Goal: Task Accomplishment & Management: Use online tool/utility

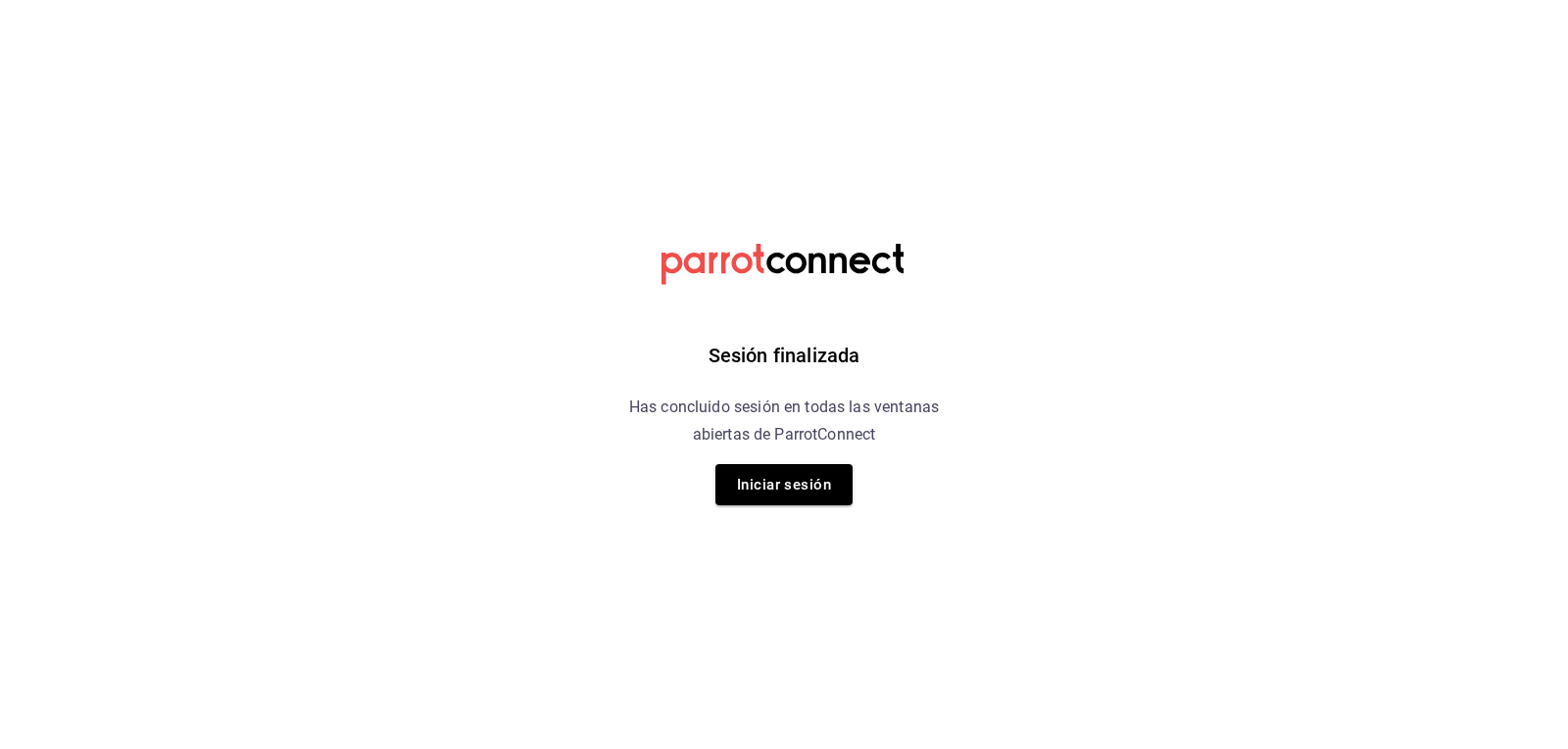
click at [744, 511] on div "Sesión finalizada Has concluido sesión en todas las ventanas abiertas de Parrot…" at bounding box center [784, 374] width 495 height 749
click at [746, 471] on button "Iniciar sesión" at bounding box center [784, 485] width 138 height 42
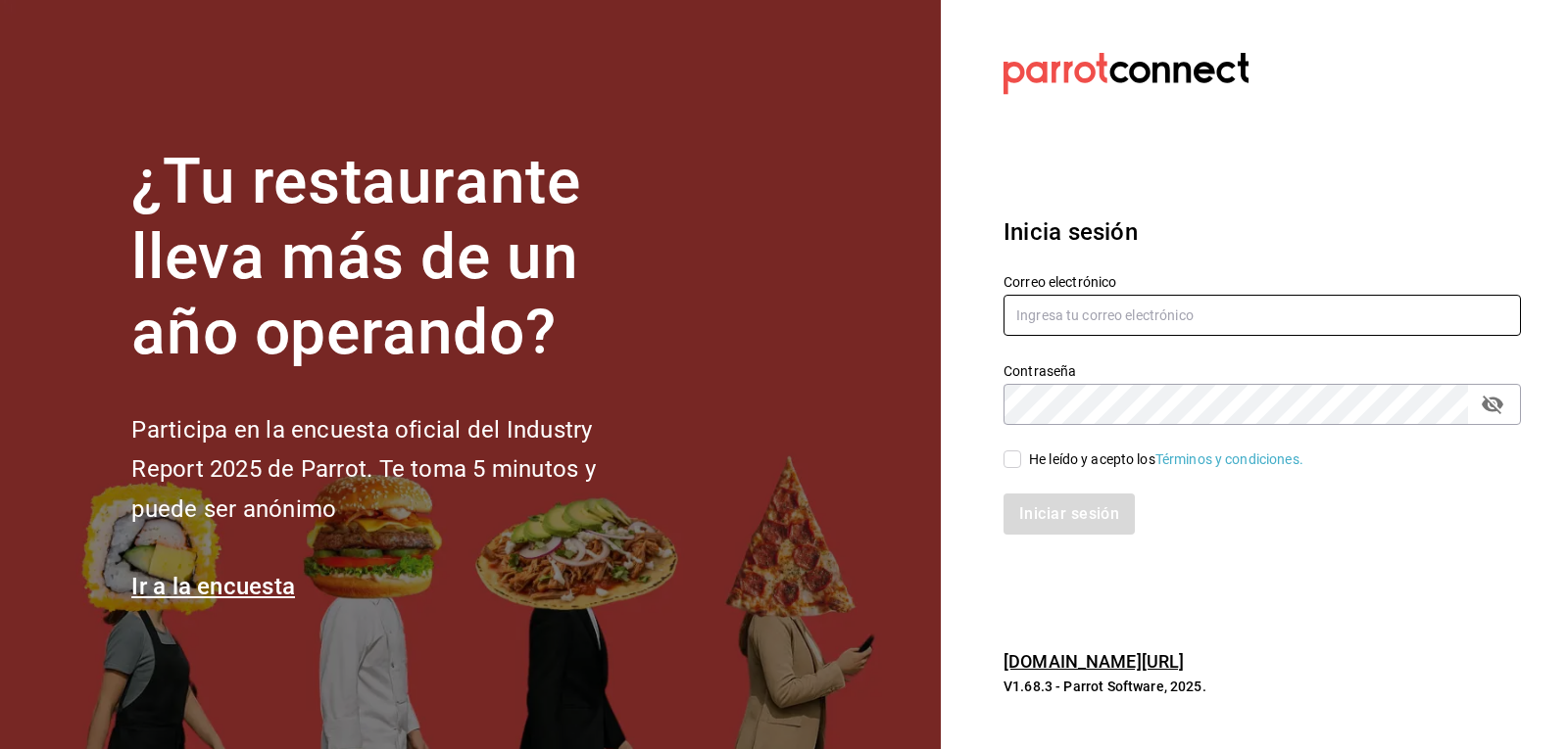
type input "[EMAIL_ADDRESS][DOMAIN_NAME]"
click at [1047, 467] on div "He leído y acepto los Términos y condiciones." at bounding box center [1165, 459] width 274 height 21
click at [1021, 467] on input "He leído y acepto los Términos y condiciones." at bounding box center [1013, 459] width 18 height 18
checkbox input "true"
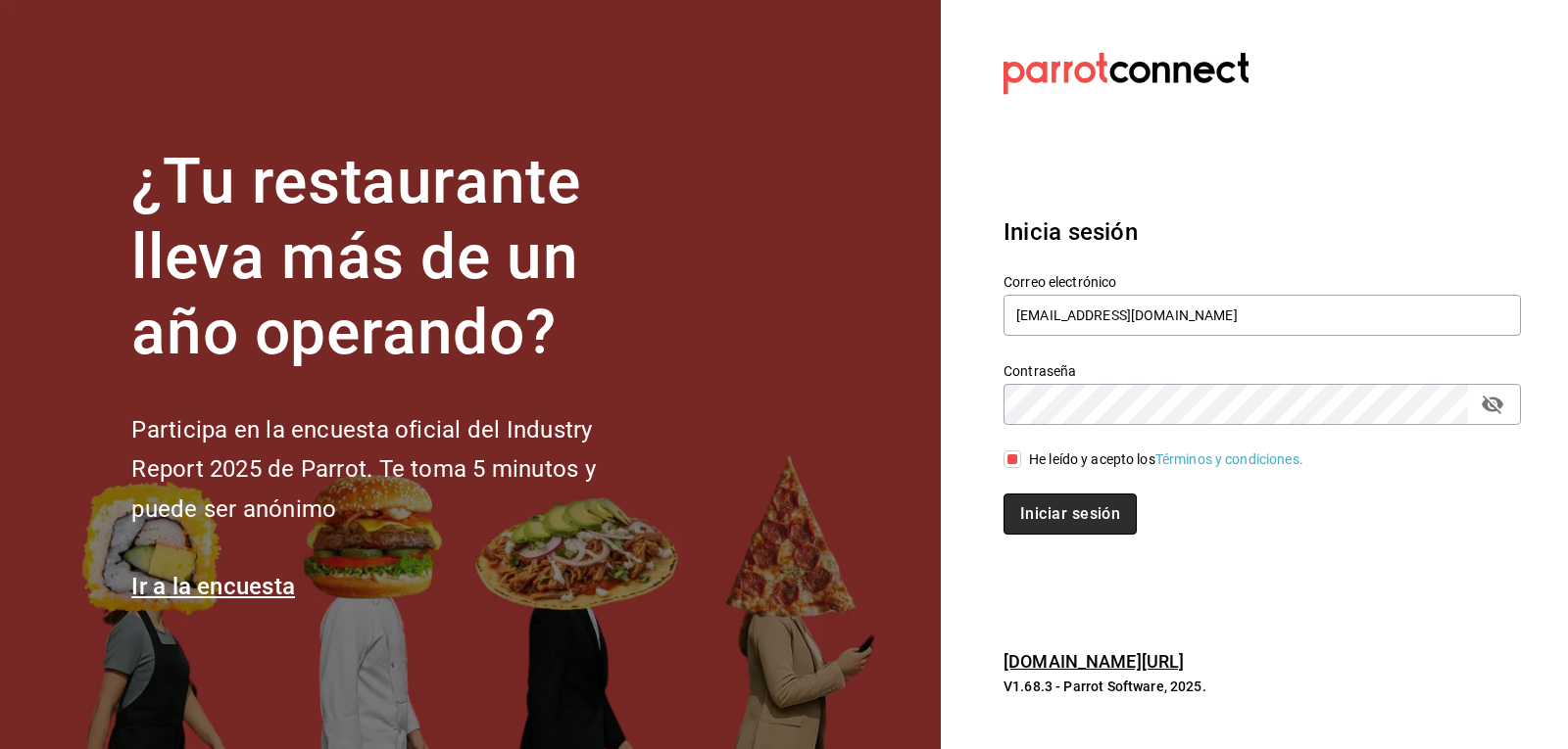
click at [1051, 513] on button "Iniciar sesión" at bounding box center [1070, 515] width 134 height 42
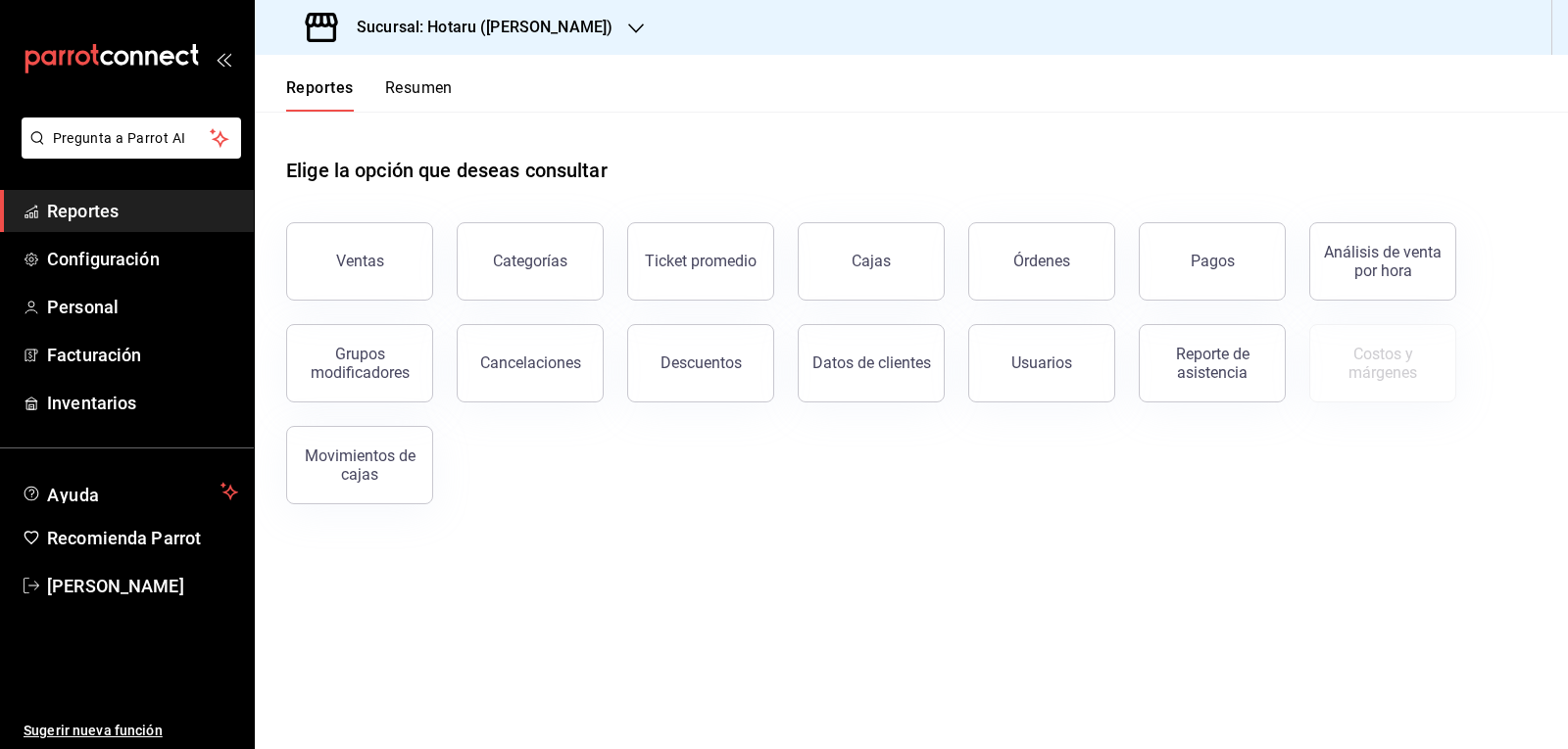
click at [515, 47] on div "Sucursal: Hotaru (Valle)" at bounding box center [460, 27] width 381 height 54
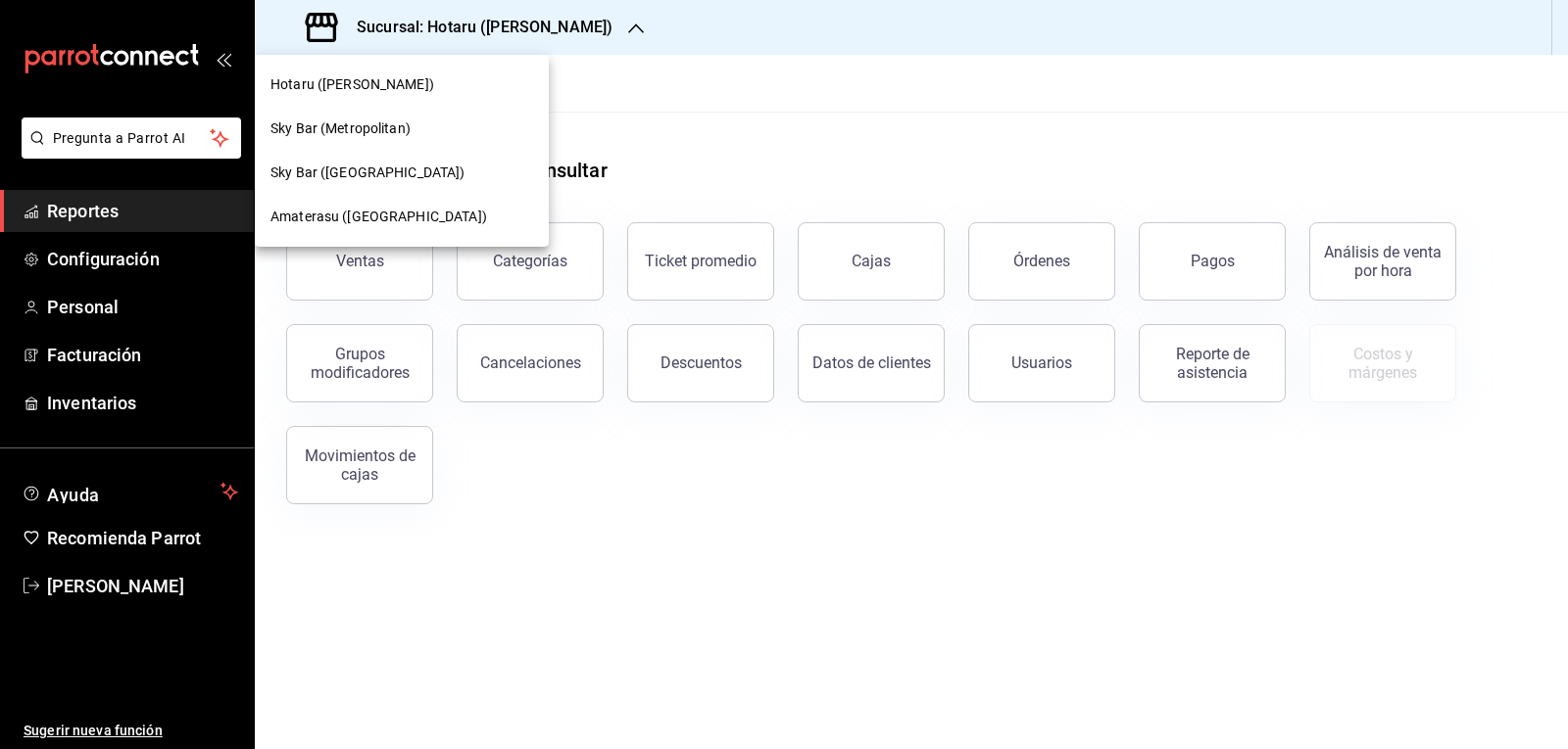
click at [397, 210] on span "Amaterasu (Metropolitan)" at bounding box center [378, 217] width 217 height 21
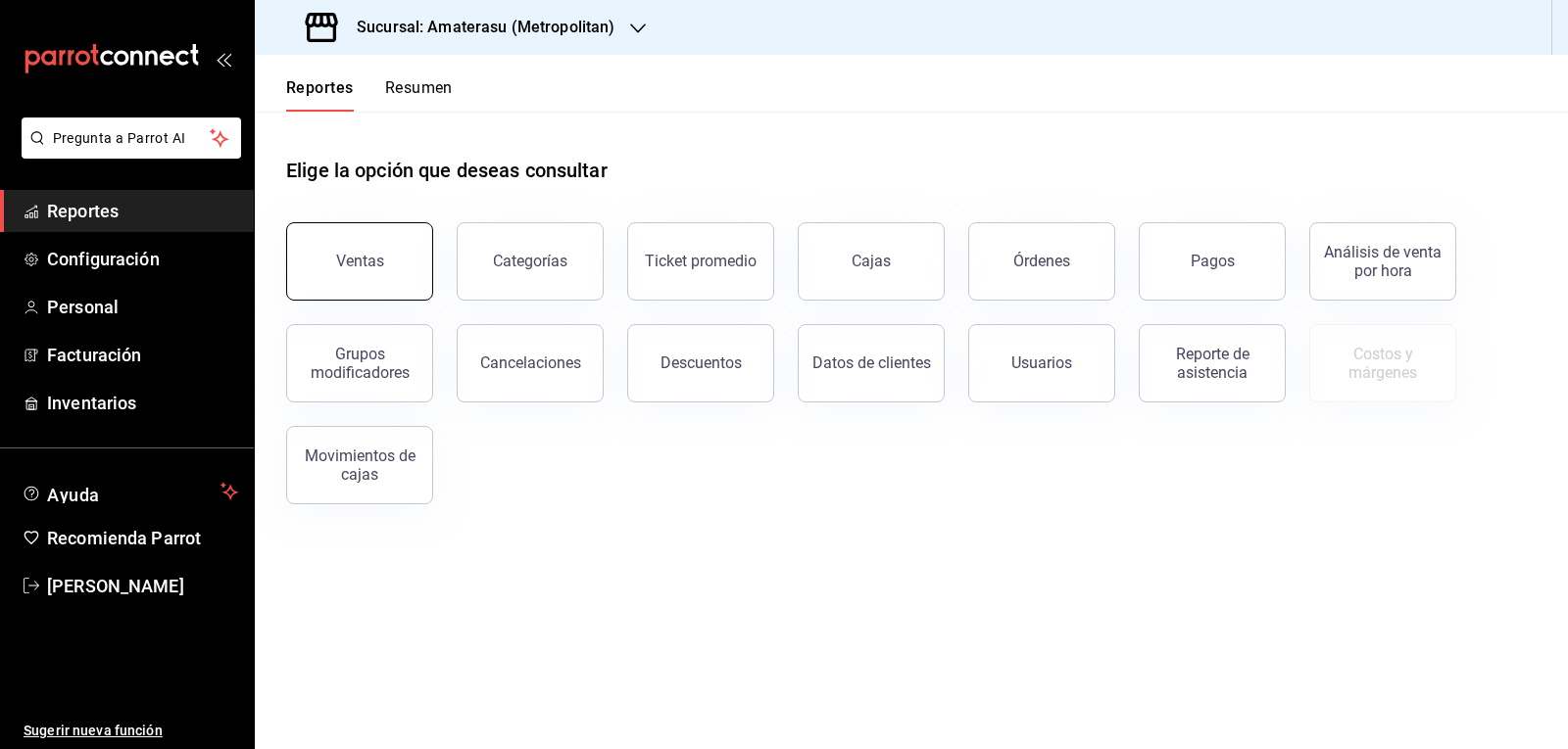
click at [369, 252] on div "Ventas" at bounding box center [360, 260] width 49 height 19
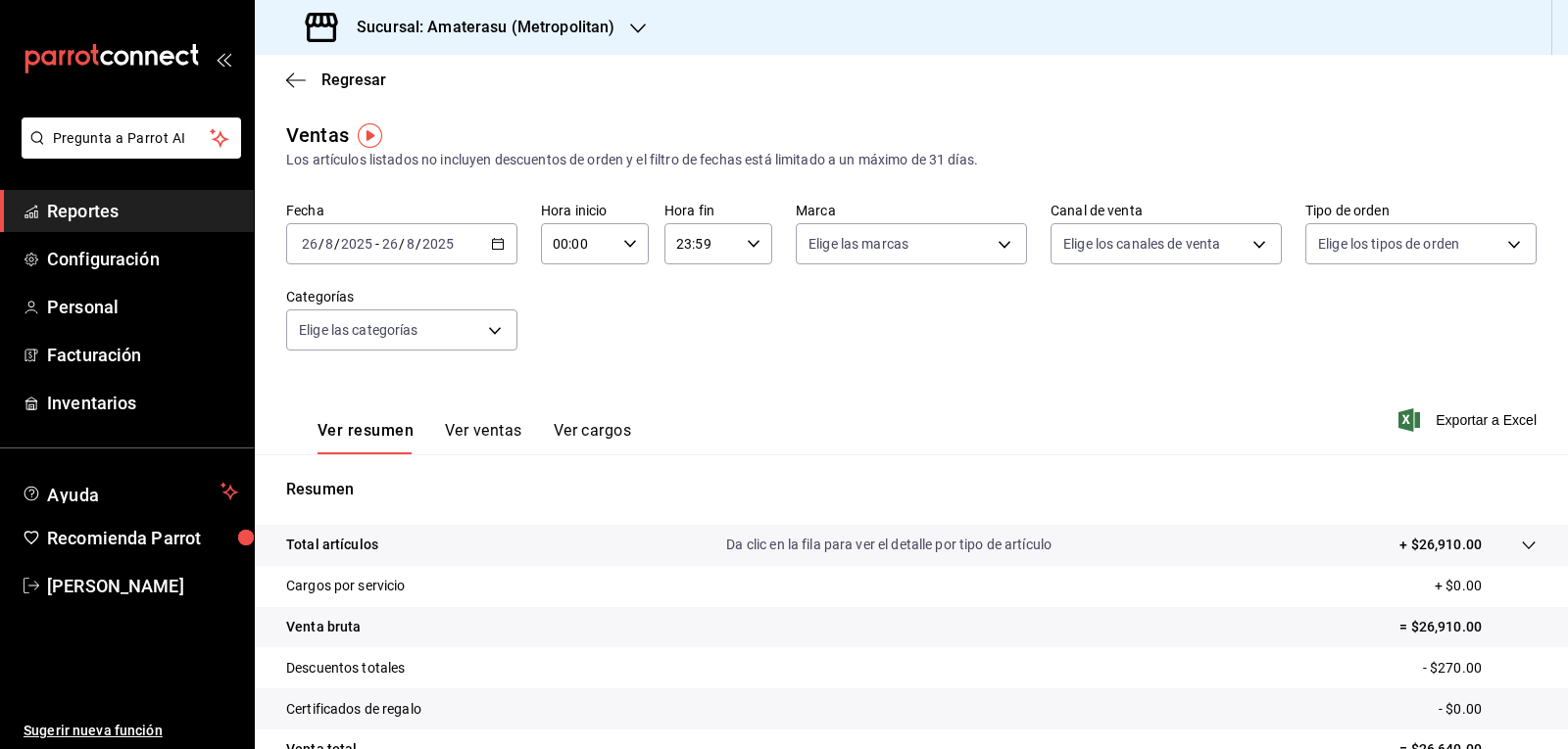
click at [574, 226] on input "00:00" at bounding box center [577, 244] width 74 height 40
click at [569, 339] on span "05" at bounding box center [564, 333] width 23 height 16
type input "05:00"
click at [821, 251] on div at bounding box center [784, 374] width 1568 height 749
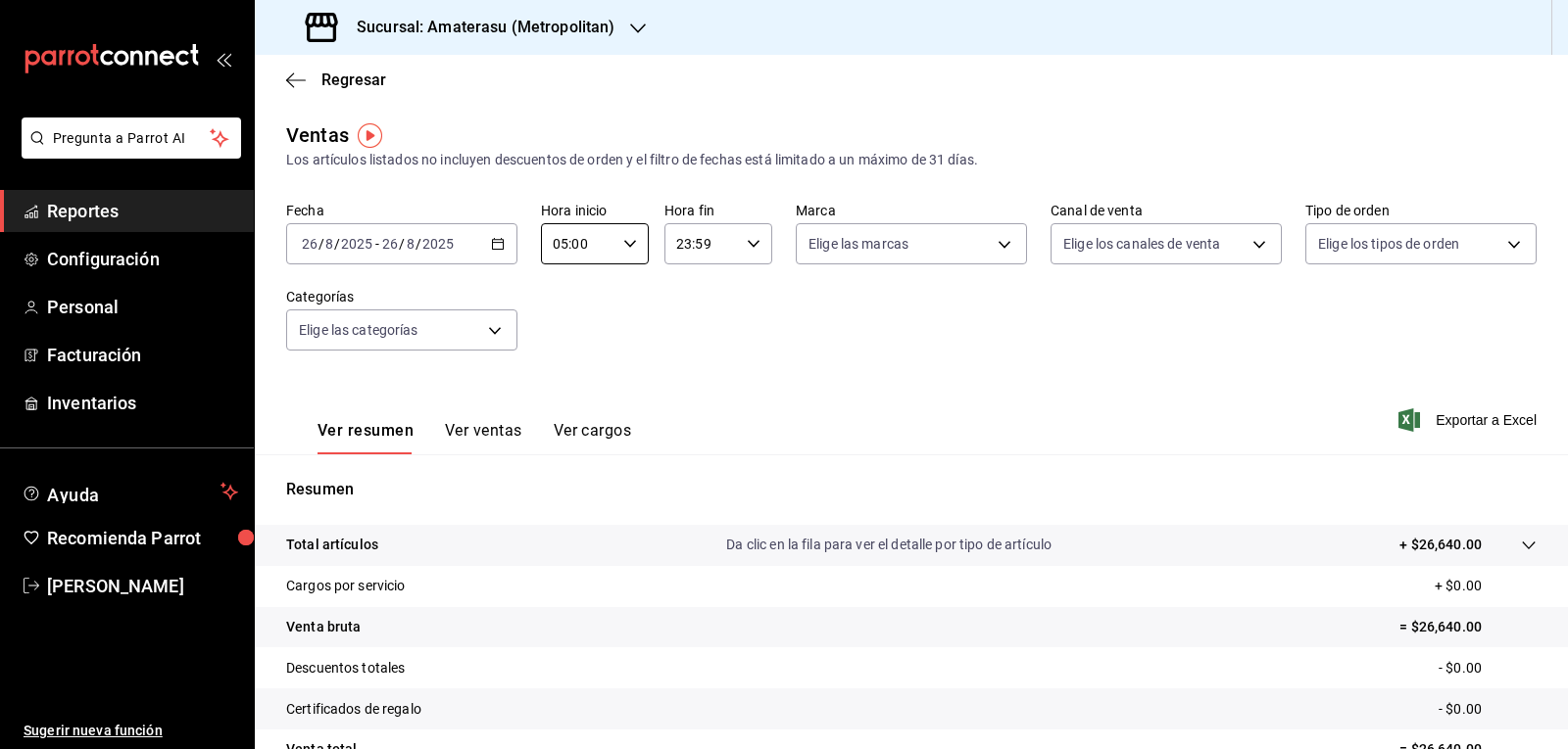
click at [818, 258] on body "Pregunta a Parrot AI Reportes Configuración Personal Facturación Inventarios Ay…" at bounding box center [784, 374] width 1568 height 749
click at [823, 391] on label at bounding box center [816, 386] width 26 height 18
click at [821, 391] on input "checkbox" at bounding box center [812, 386] width 18 height 18
checkbox input "false"
click at [815, 383] on input "checkbox" at bounding box center [812, 386] width 18 height 18
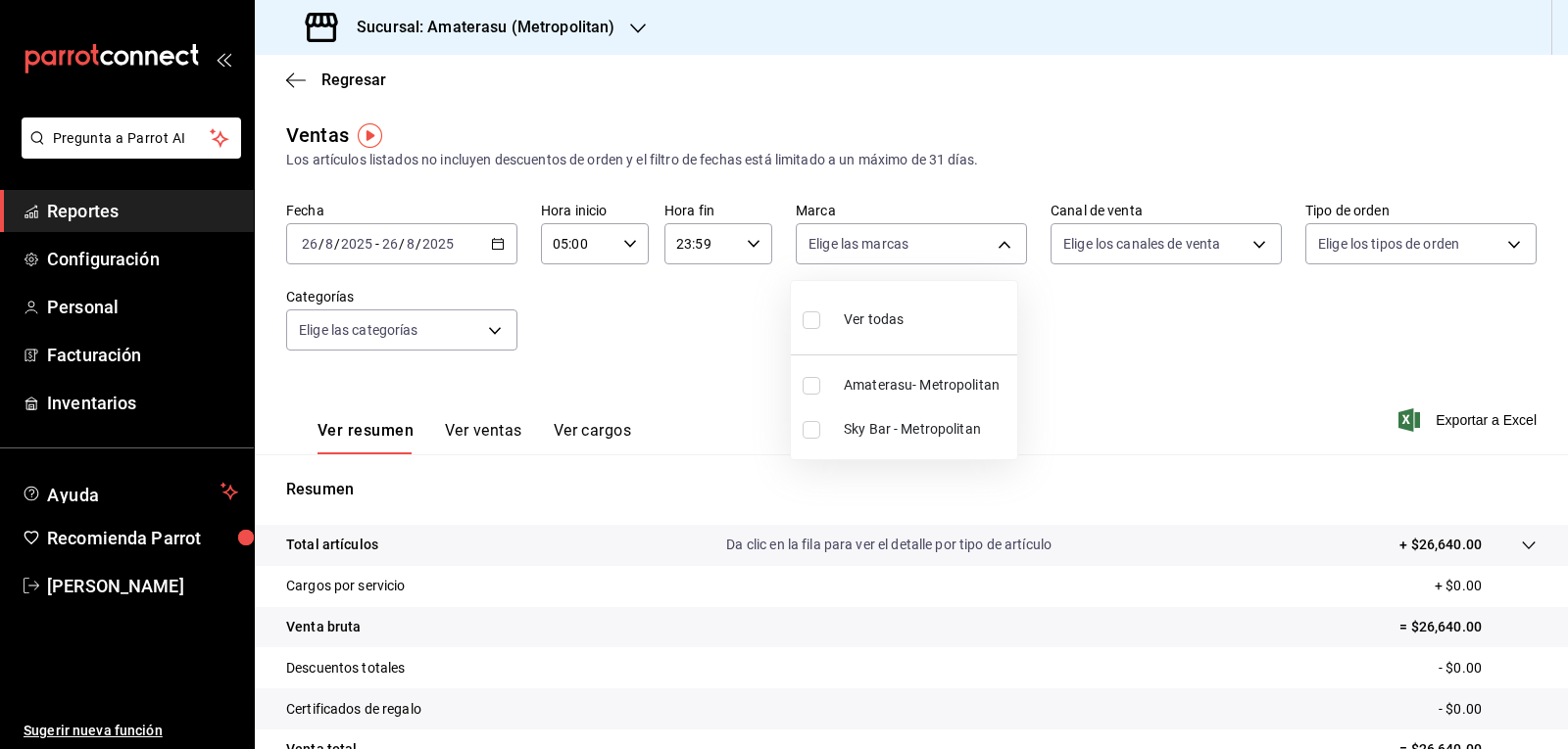
checkbox input "true"
type input "e4cd7fcb-d45b-43ae-a99f-ad4ccfcd9032"
click at [1021, 457] on div at bounding box center [784, 374] width 1568 height 749
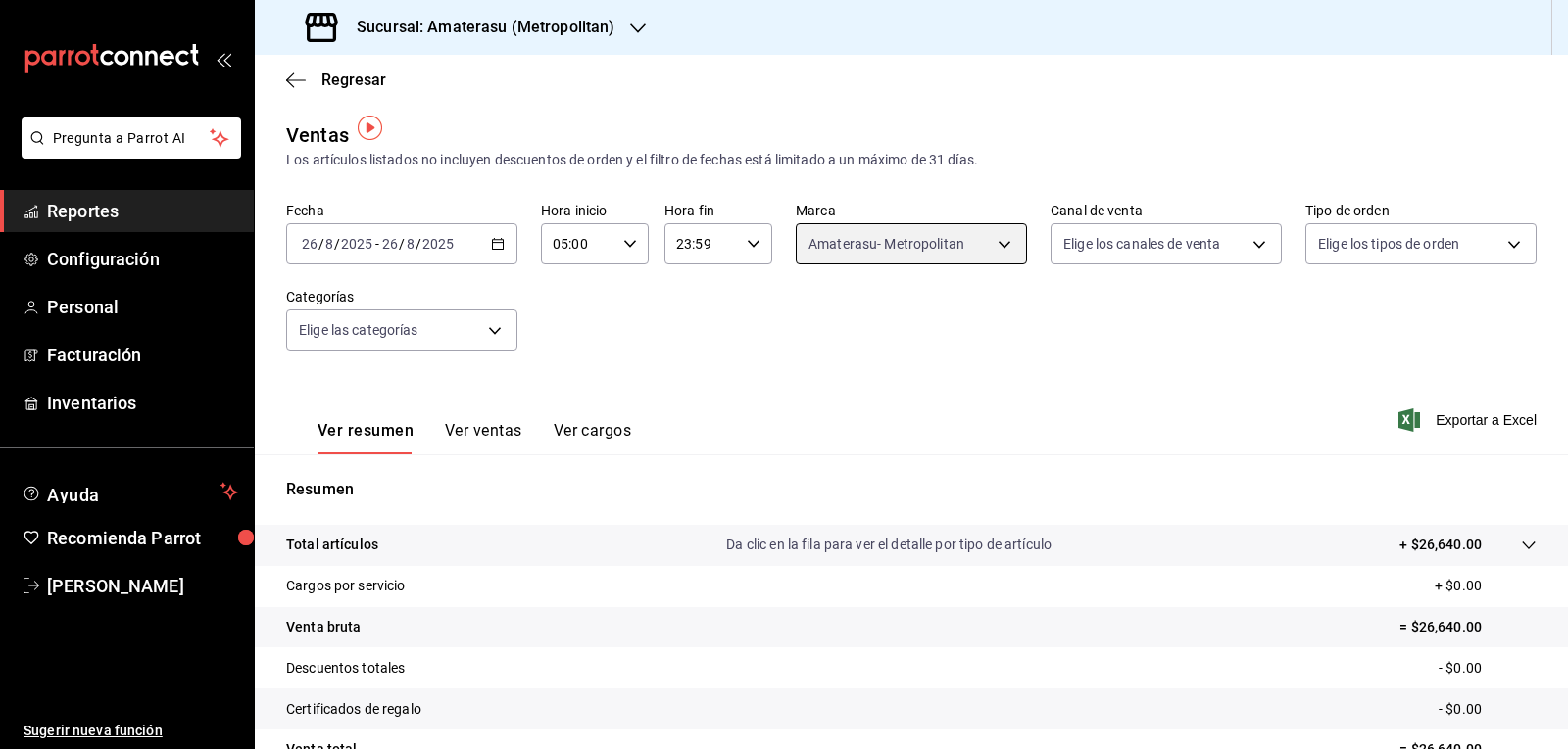
scroll to position [189, 0]
